Goal: Task Accomplishment & Management: Use online tool/utility

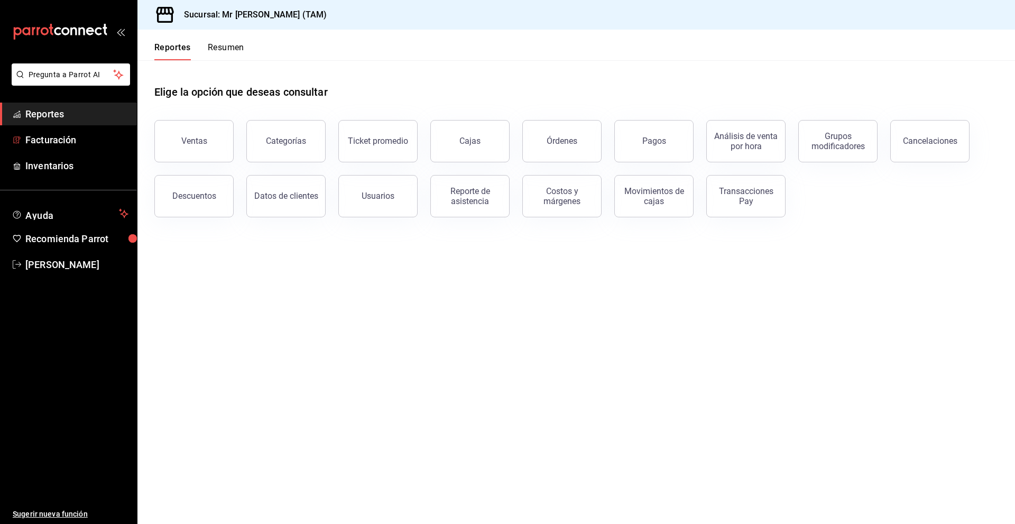
click at [76, 134] on span "Facturación" at bounding box center [76, 140] width 103 height 14
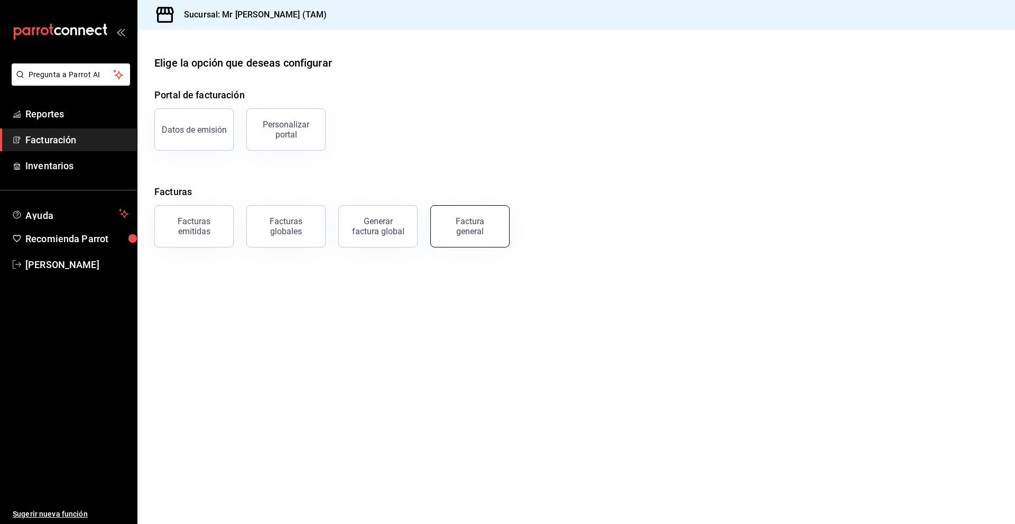
click at [495, 234] on button "Factura general" at bounding box center [469, 226] width 79 height 42
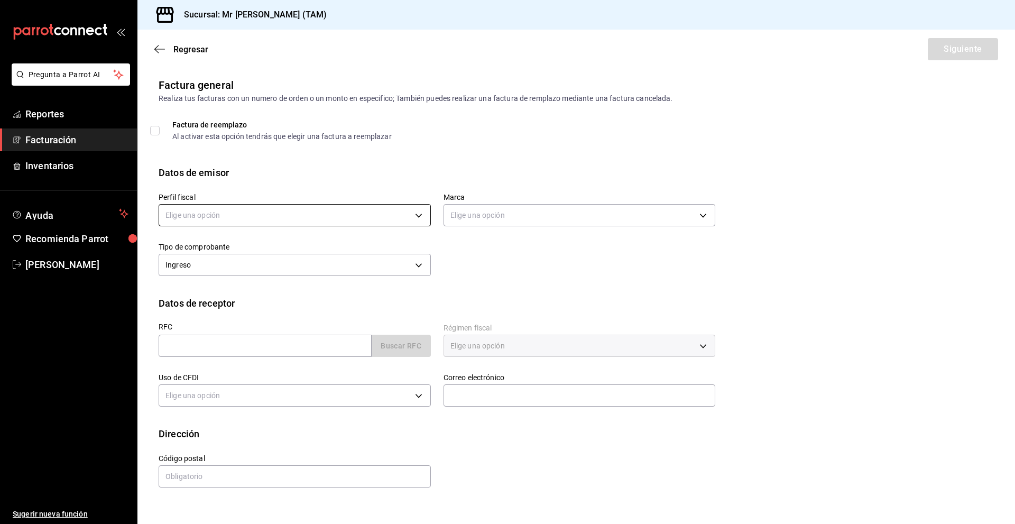
click at [275, 216] on body "Pregunta a Parrot AI Reportes Facturación Inventarios Ayuda Recomienda Parrot […" at bounding box center [507, 262] width 1015 height 524
click at [240, 276] on li "[PERSON_NAME] [PERSON_NAME]" at bounding box center [294, 269] width 271 height 20
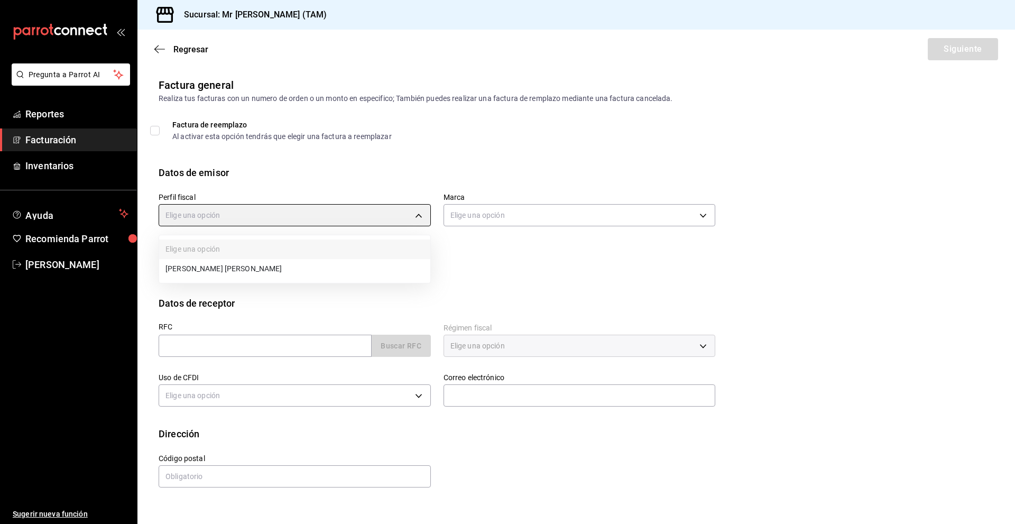
type input "81e23790-b5c9-42c9-a779-7127cee00b47"
type input "7082ddc5-3cea-471a-bd4f-d41619b848f0"
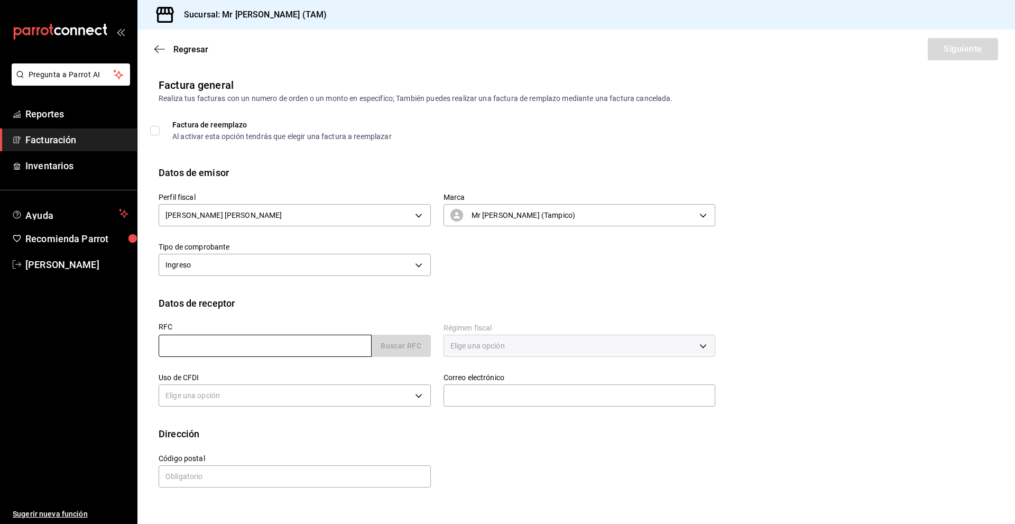
click at [300, 347] on input "text" at bounding box center [265, 346] width 213 height 22
paste input "MAMC940716N10"
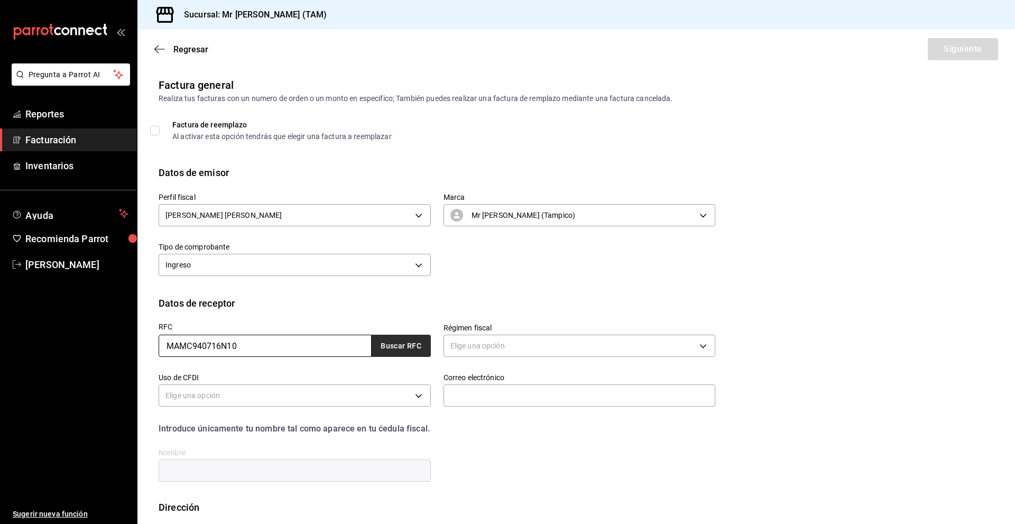
type input "MAMC940716N10"
click at [392, 340] on button "Buscar RFC" at bounding box center [401, 346] width 59 height 22
type input "[PERSON_NAME][EMAIL_ADDRESS][DOMAIN_NAME]"
type input "89346"
type input "[PERSON_NAME]"
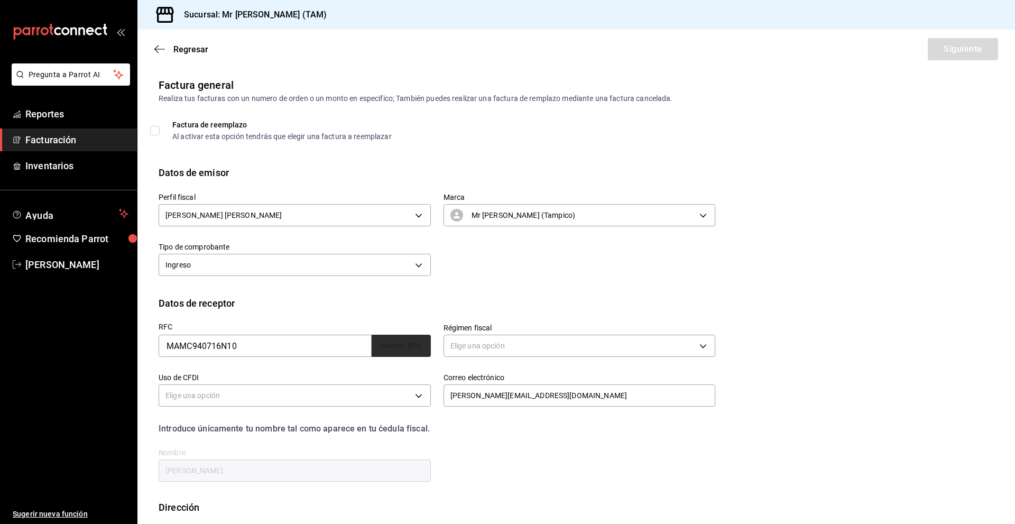
type input "626"
type input "G03"
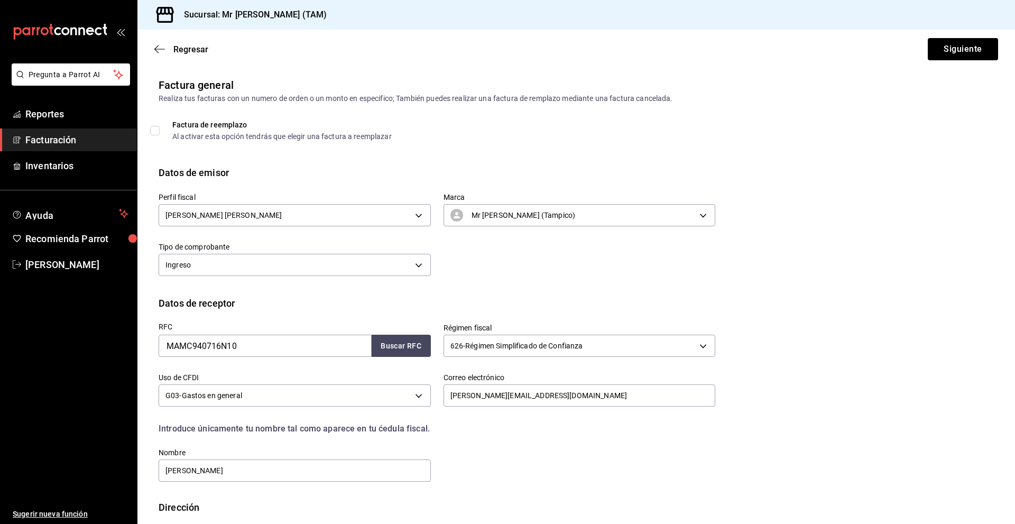
click at [955, 61] on div "Regresar Siguiente" at bounding box center [575, 49] width 877 height 39
click at [956, 53] on button "Siguiente" at bounding box center [963, 49] width 70 height 22
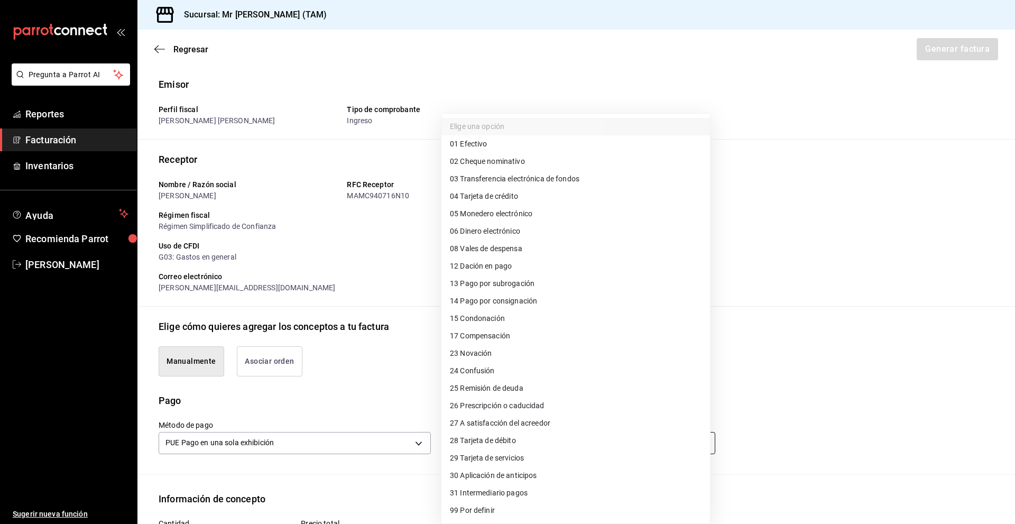
click at [488, 444] on body "Pregunta a Parrot AI Reportes Facturación Inventarios Ayuda Recomienda Parrot […" at bounding box center [507, 262] width 1015 height 524
click at [529, 203] on li "04 Tarjeta de crédito" at bounding box center [575, 196] width 269 height 17
type input "04"
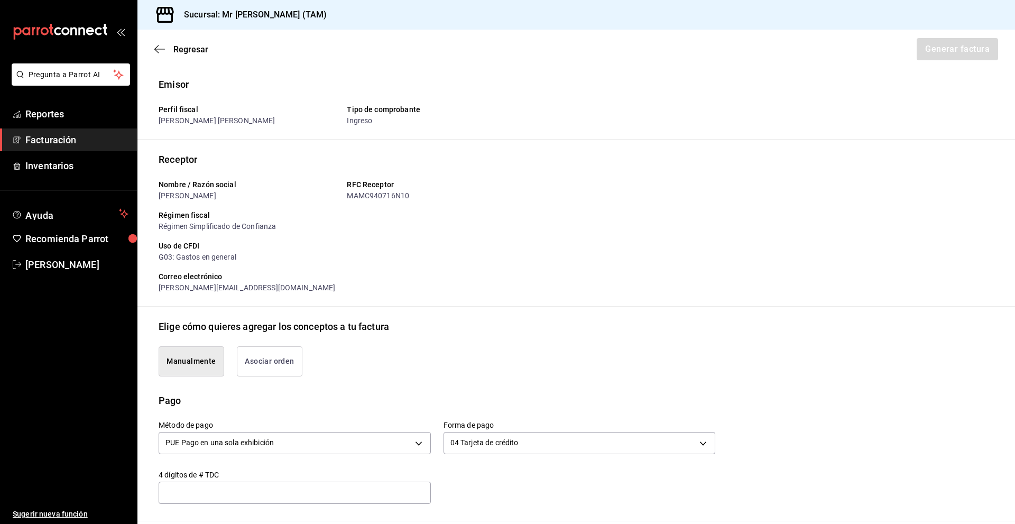
click at [472, 370] on div "Manualmente Asociar orden" at bounding box center [430, 355] width 569 height 43
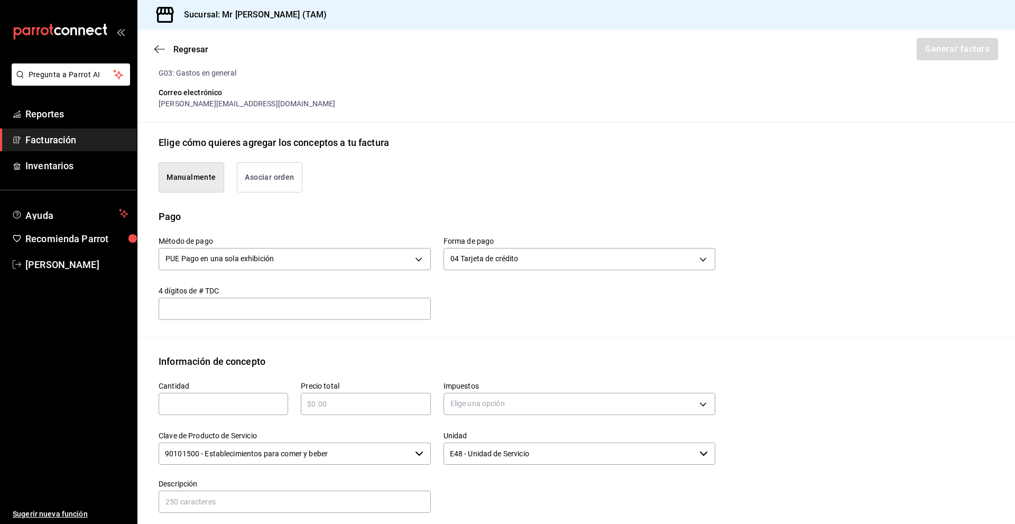
scroll to position [211, 0]
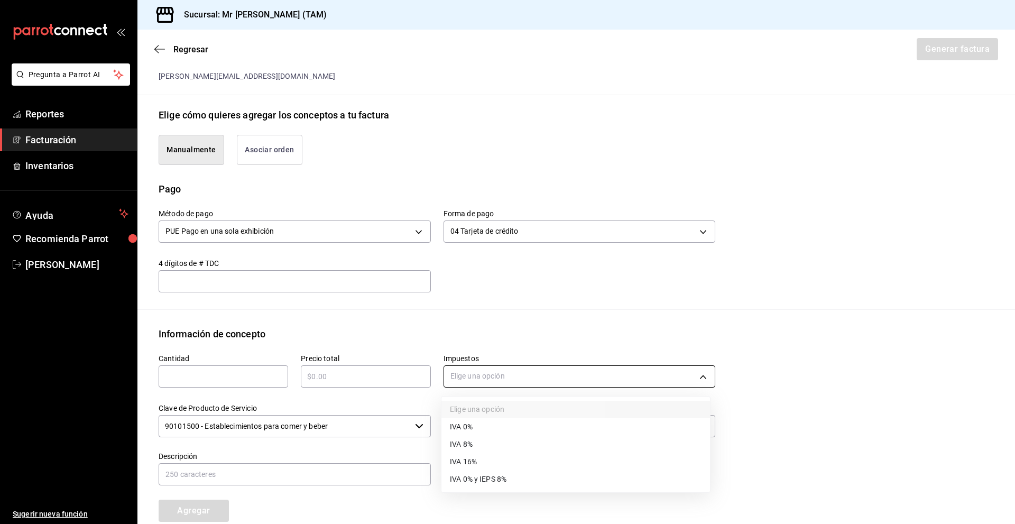
click at [470, 377] on body "Pregunta a Parrot AI Reportes Facturación Inventarios Ayuda Recomienda Parrot […" at bounding box center [507, 262] width 1015 height 524
click at [470, 378] on div at bounding box center [507, 262] width 1015 height 524
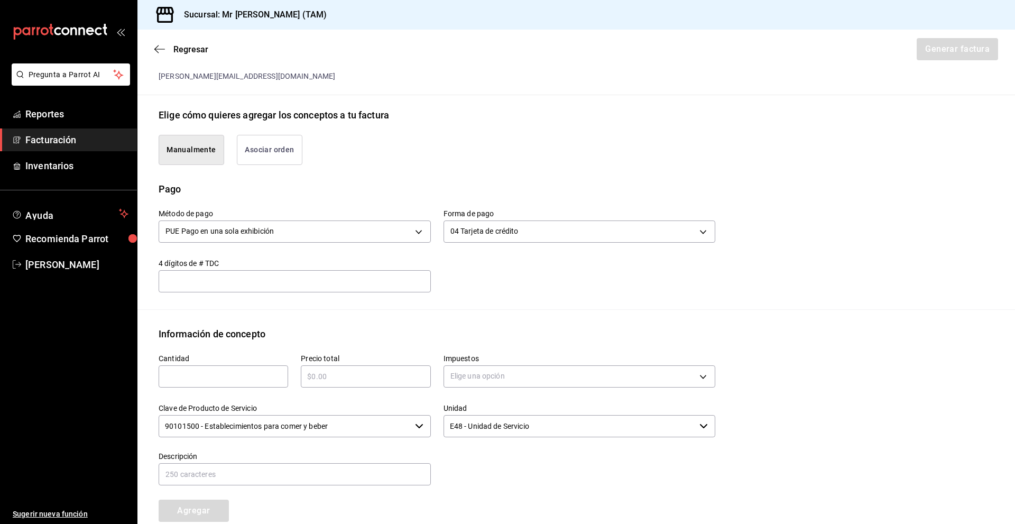
click at [372, 291] on div "​" at bounding box center [295, 281] width 272 height 22
type input "1004"
click at [219, 374] on input "text" at bounding box center [223, 376] width 129 height 13
type input "1"
click at [317, 375] on input "text" at bounding box center [365, 376] width 129 height 13
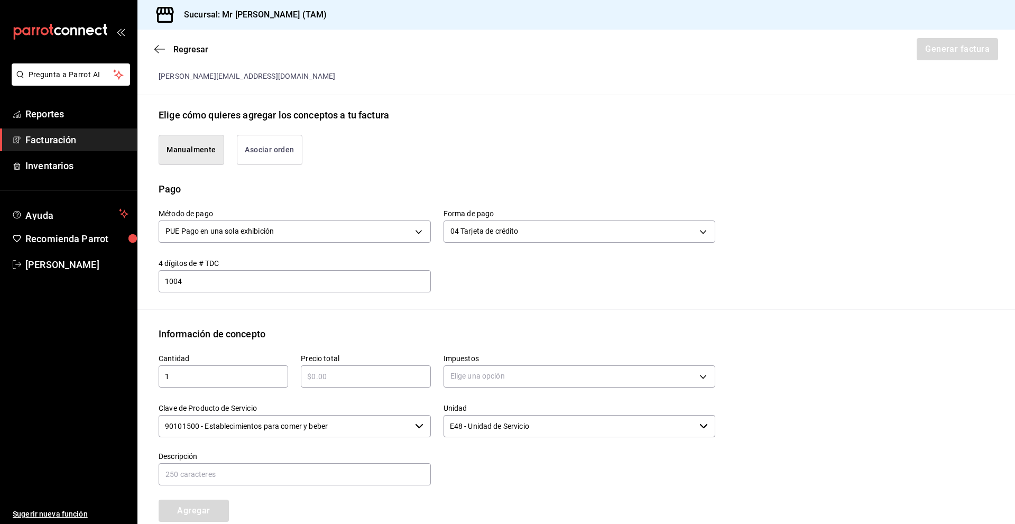
click at [336, 377] on input "text" at bounding box center [365, 376] width 129 height 13
type input "$460"
click at [471, 381] on body "Pregunta a Parrot AI Reportes Facturación Inventarios Ayuda Recomienda Parrot […" at bounding box center [507, 262] width 1015 height 524
click at [479, 458] on li "IVA 16%" at bounding box center [575, 461] width 269 height 17
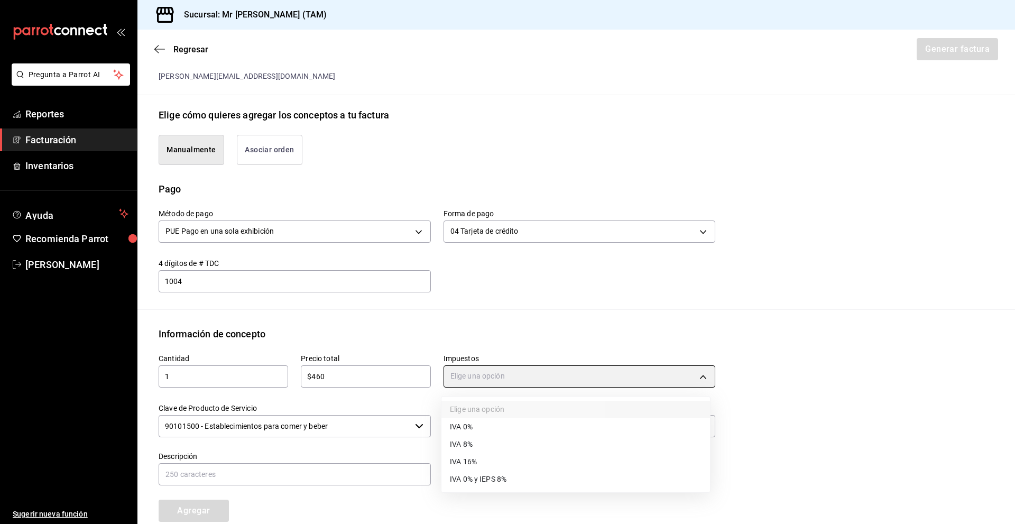
type input "IVA_16"
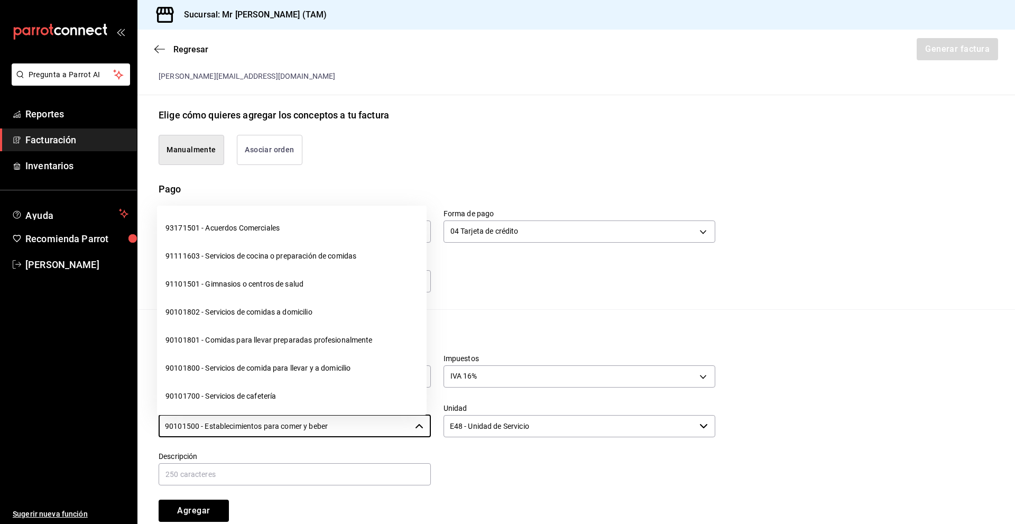
drag, startPoint x: 343, startPoint y: 423, endPoint x: 64, endPoint y: 427, distance: 278.1
click at [64, 427] on div "Pregunta a Parrot AI Reportes Facturación Inventarios Ayuda Recomienda Parrot […" at bounding box center [507, 262] width 1015 height 524
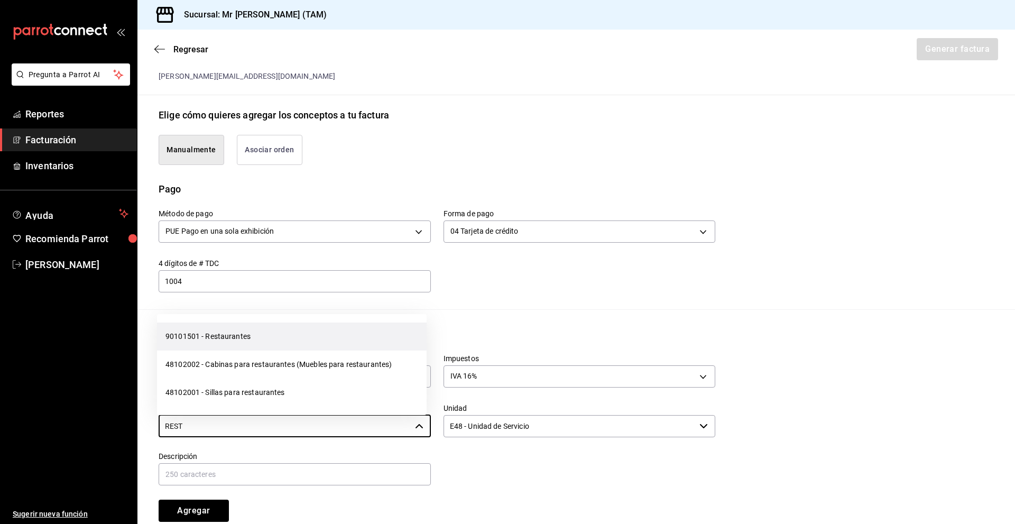
click at [256, 327] on li "90101501 - Restaurantes" at bounding box center [292, 336] width 270 height 28
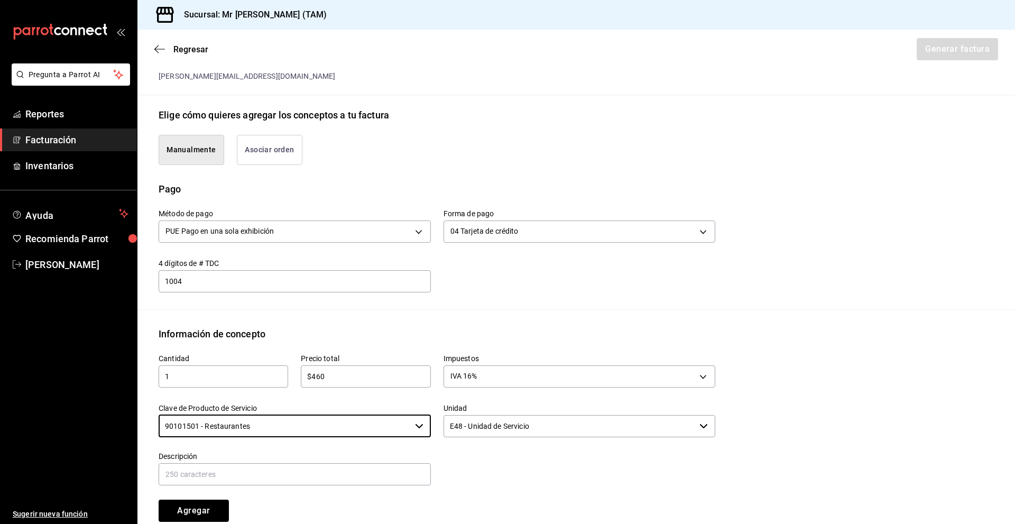
type input "90101501 - Restaurantes"
click at [575, 472] on div at bounding box center [573, 463] width 285 height 48
click at [362, 473] on input "text" at bounding box center [295, 474] width 272 height 22
click at [260, 470] on input "text" at bounding box center [295, 474] width 272 height 22
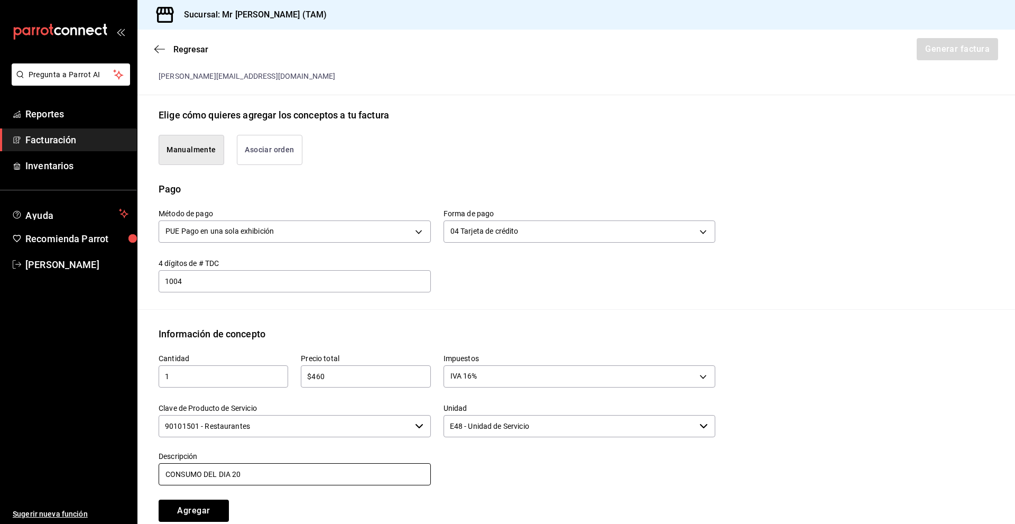
type input "CONSUMO DEL DIA [DATE]"
click at [545, 465] on div at bounding box center [573, 463] width 285 height 48
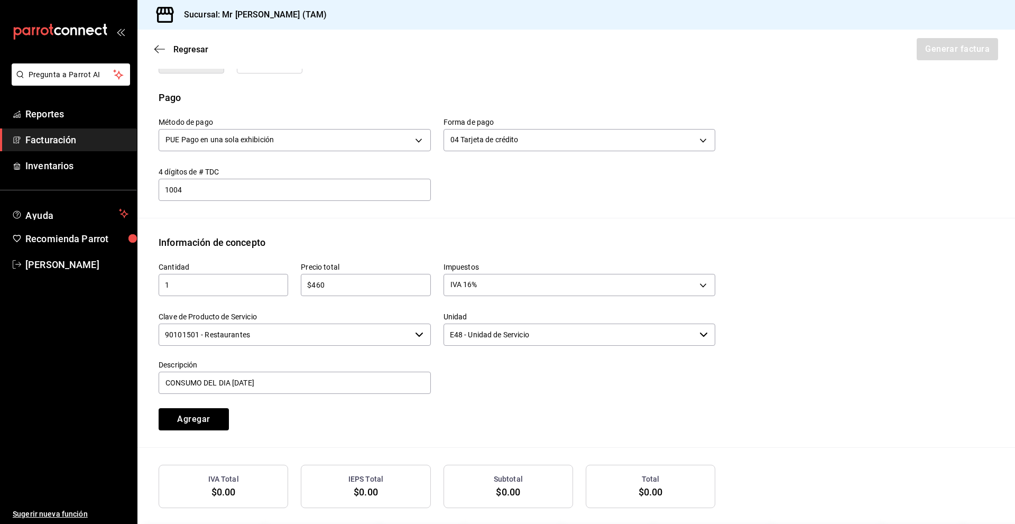
scroll to position [351, 0]
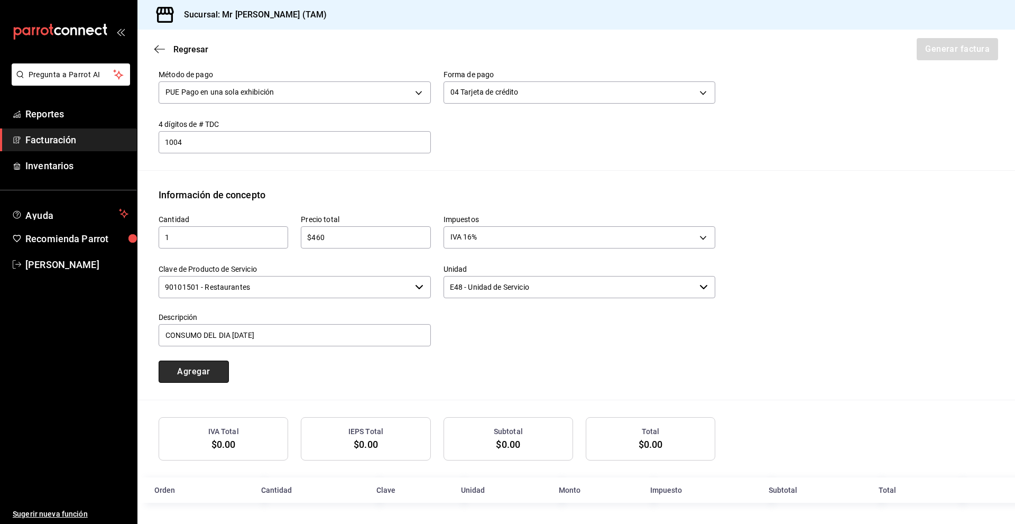
click at [179, 368] on button "Agregar" at bounding box center [194, 371] width 70 height 22
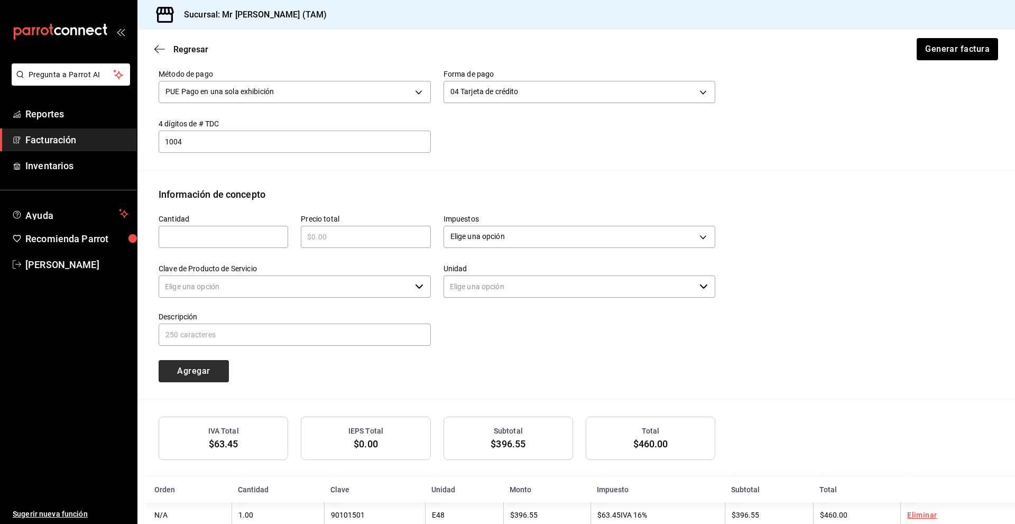
type input "90101500 - Establecimientos para comer y beber"
type input "E48 - Unidad de Servicio"
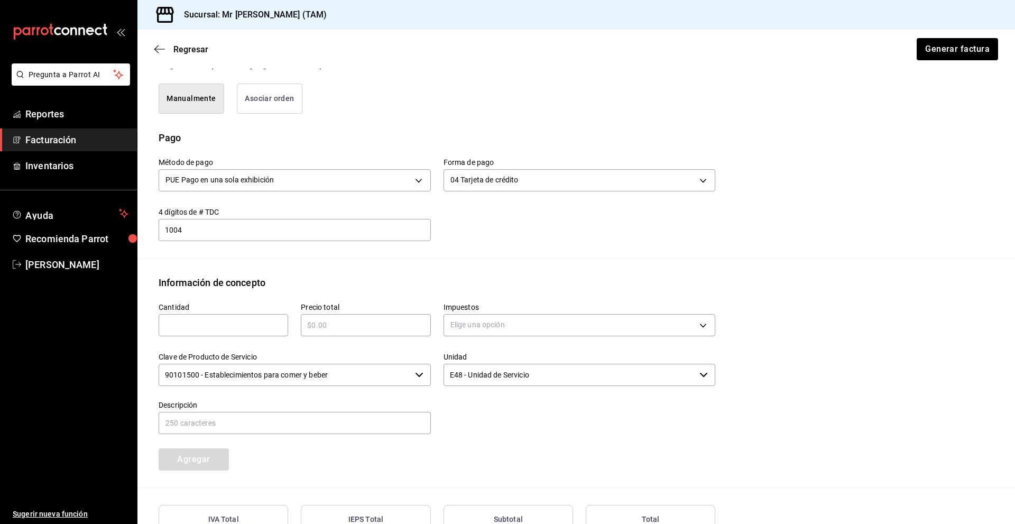
scroll to position [325, 0]
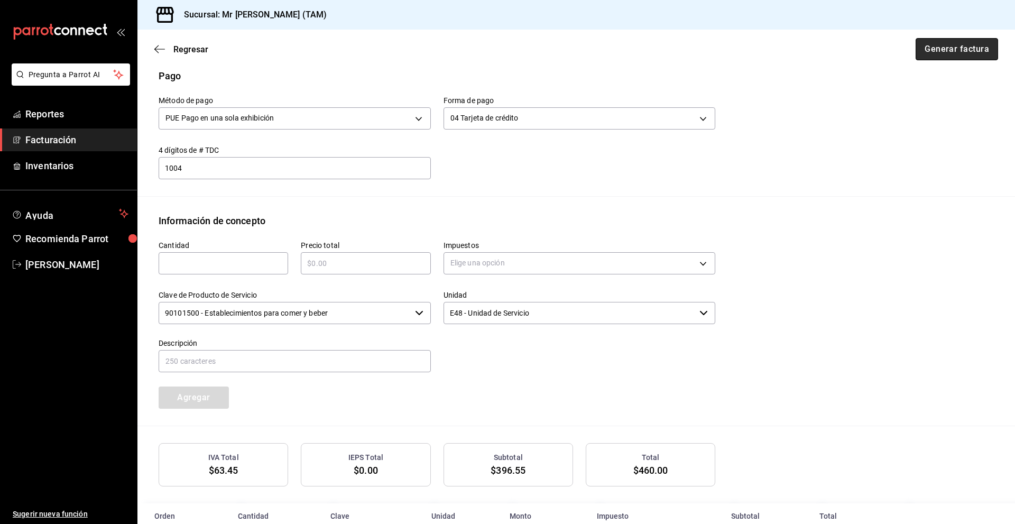
click at [925, 53] on button "Generar factura" at bounding box center [956, 49] width 82 height 22
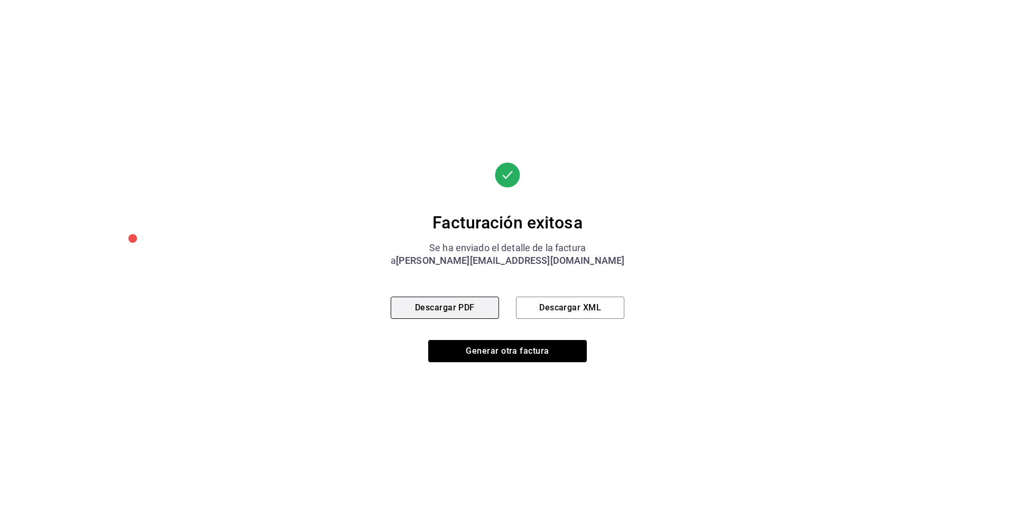
click at [448, 314] on button "Descargar PDF" at bounding box center [445, 308] width 108 height 22
click at [569, 310] on button "Descargar XML" at bounding box center [570, 308] width 108 height 22
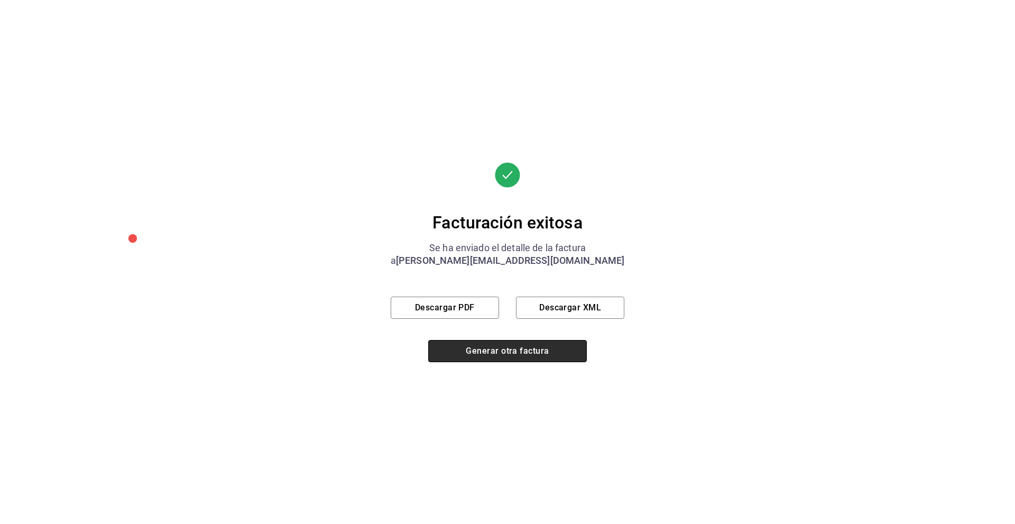
click at [505, 353] on button "Generar otra factura" at bounding box center [507, 351] width 159 height 22
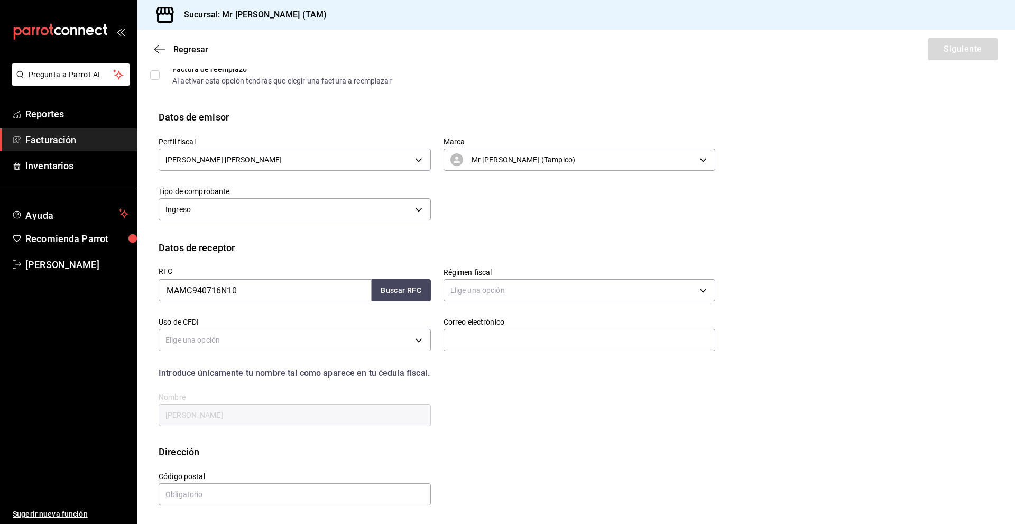
scroll to position [0, 0]
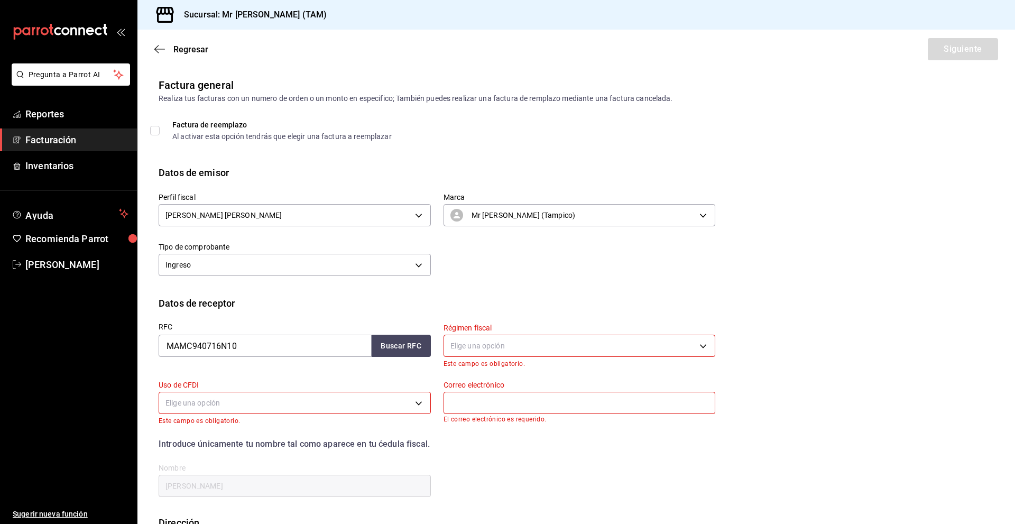
click at [86, 137] on span "Facturación" at bounding box center [76, 140] width 103 height 14
